Goal: Communication & Community: Answer question/provide support

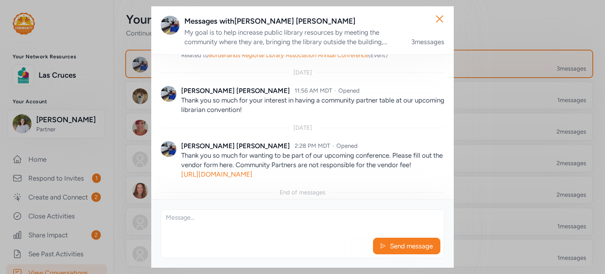
scroll to position [111, 0]
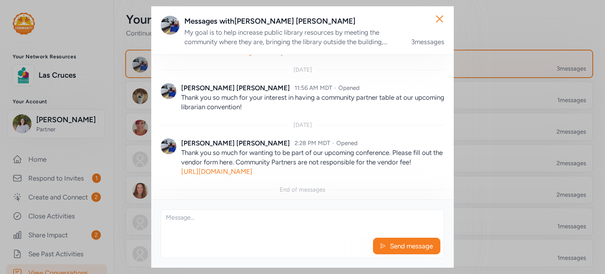
click at [253, 167] on link "[URL][DOMAIN_NAME]" at bounding box center [216, 171] width 71 height 8
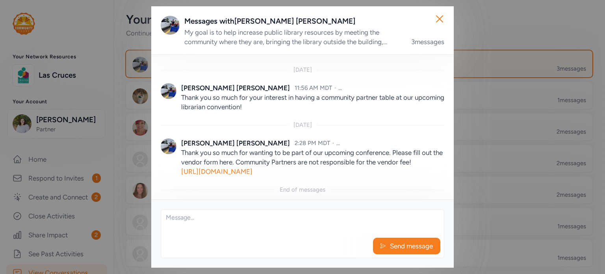
scroll to position [111, 0]
click at [441, 17] on icon "button" at bounding box center [440, 19] width 6 height 6
